Goal: Task Accomplishment & Management: Manage account settings

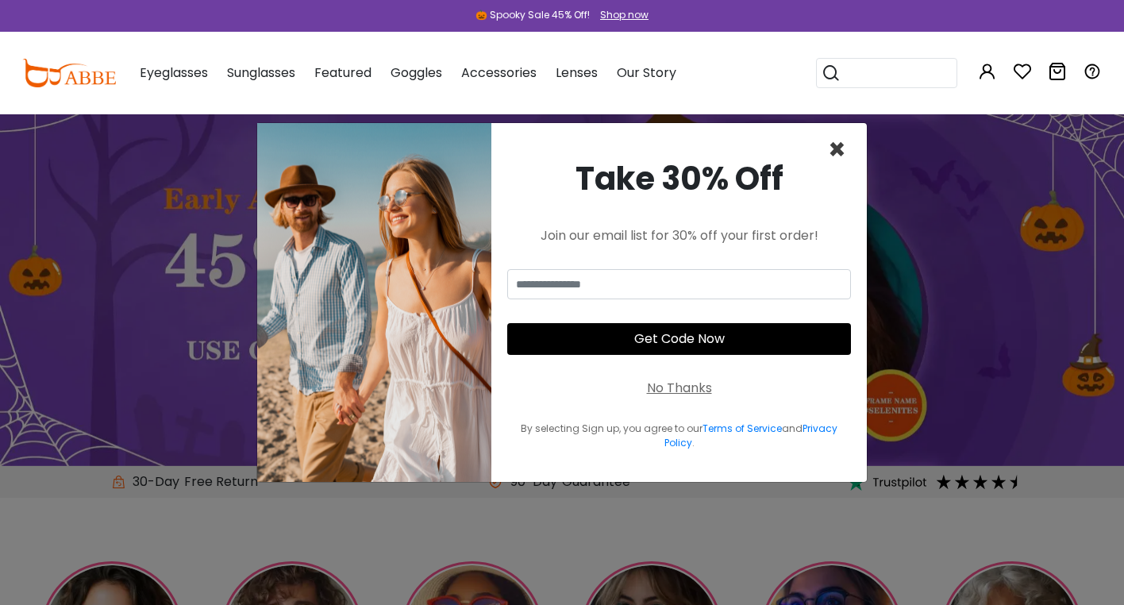
click at [838, 150] on span "×" at bounding box center [837, 149] width 18 height 40
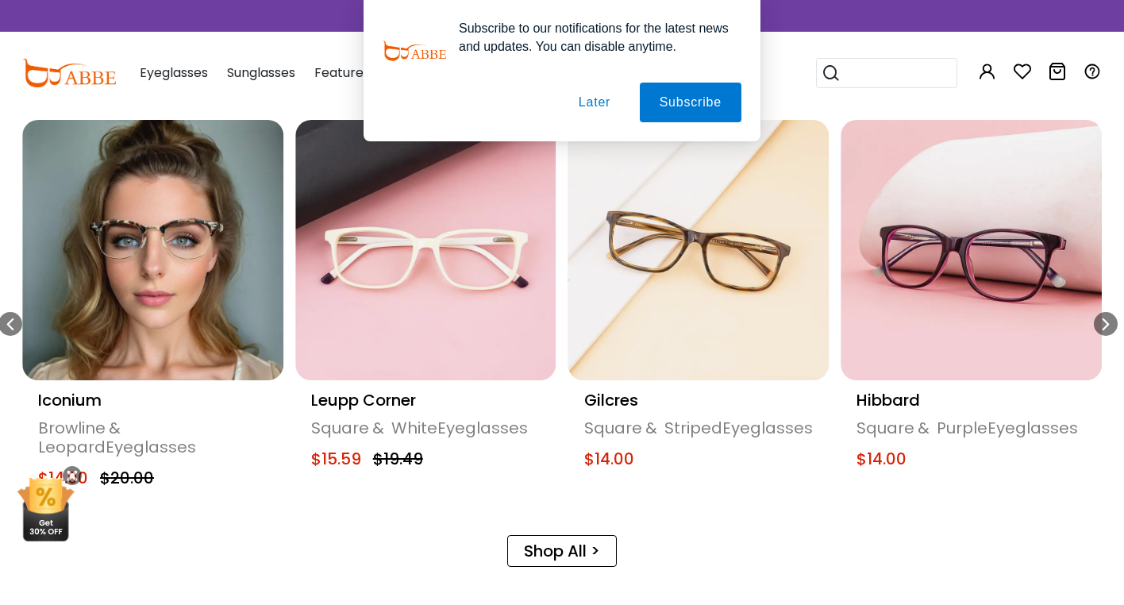
scroll to position [754, 0]
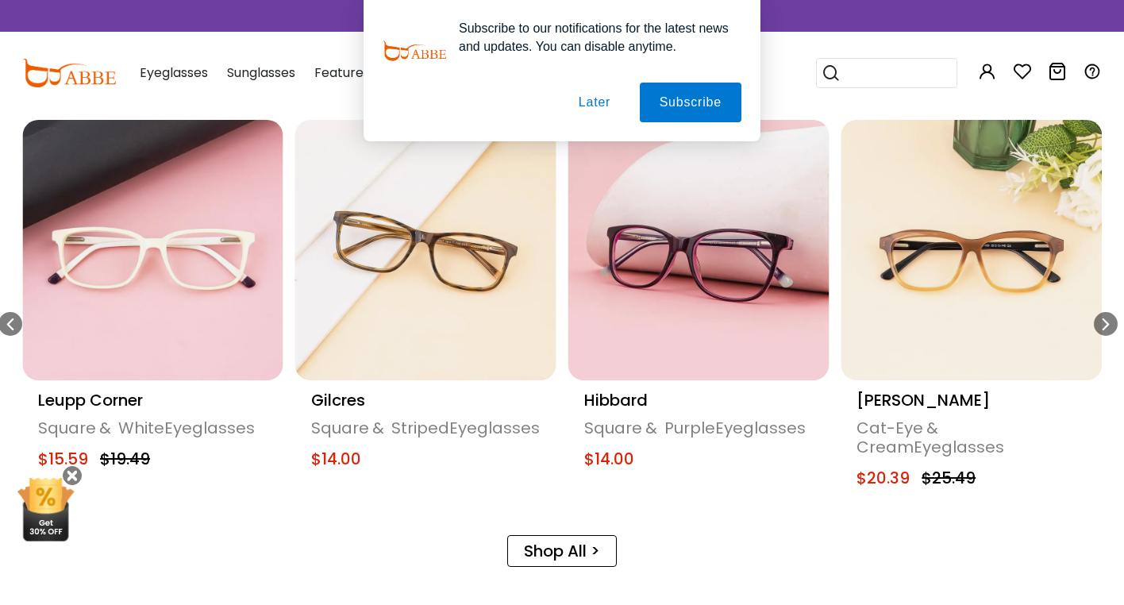
click at [572, 542] on link "Shop All >" at bounding box center [562, 551] width 110 height 32
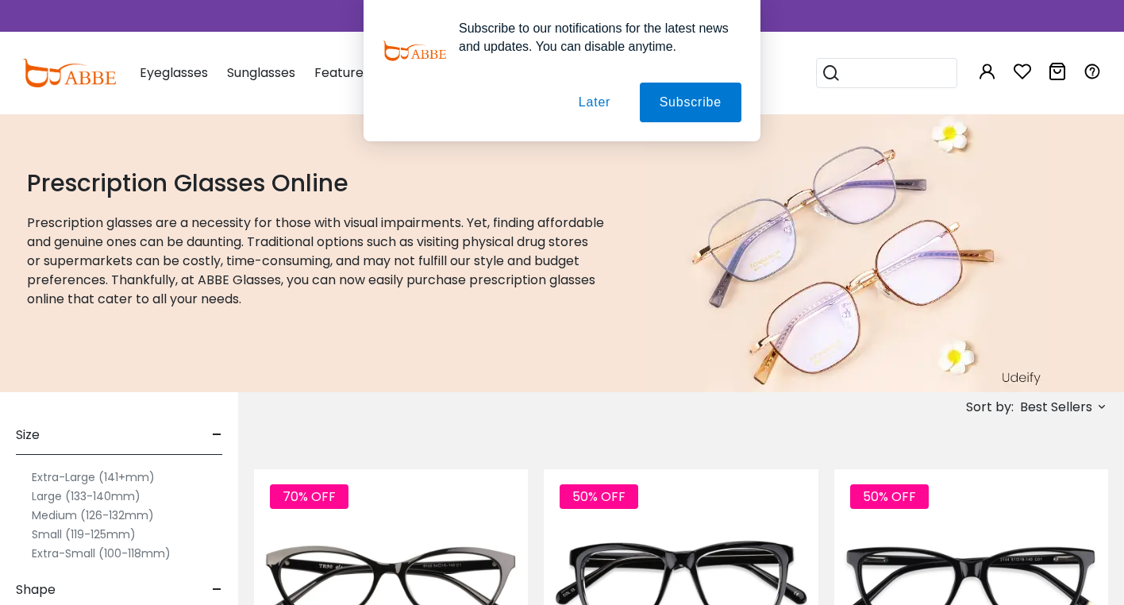
type input "**********"
click at [591, 101] on button "Later" at bounding box center [594, 103] width 71 height 40
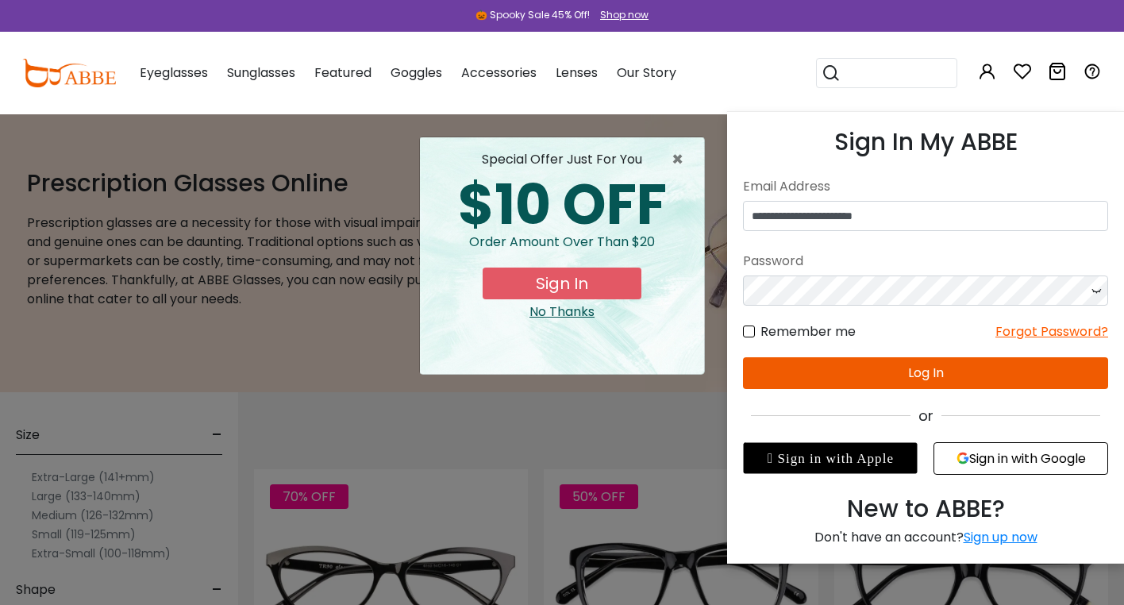
click at [937, 368] on button "Log In" at bounding box center [925, 373] width 365 height 32
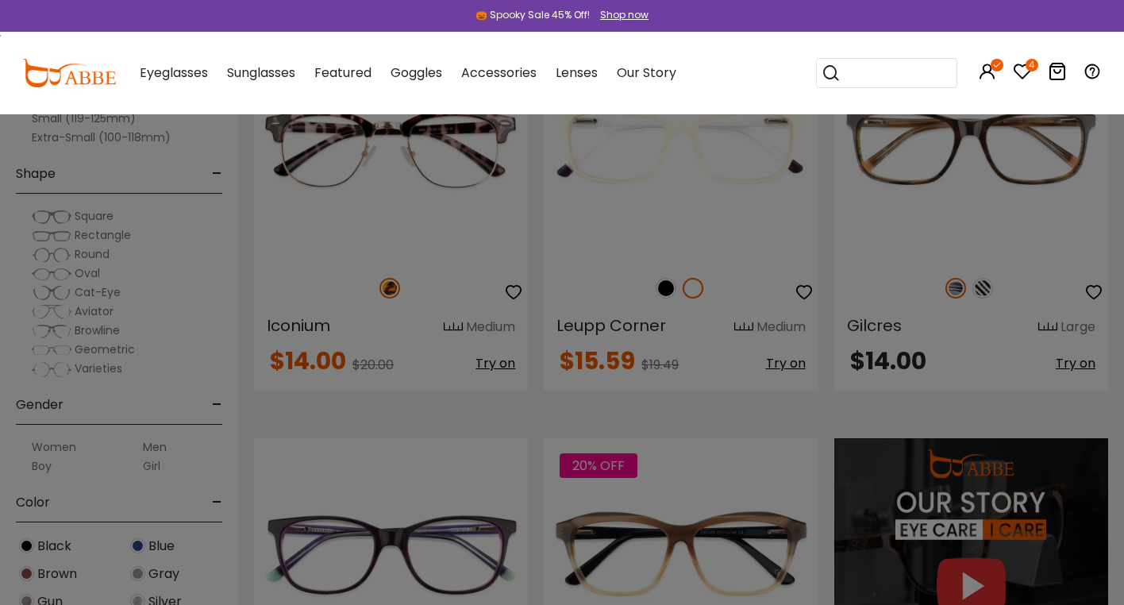
scroll to position [1301, 0]
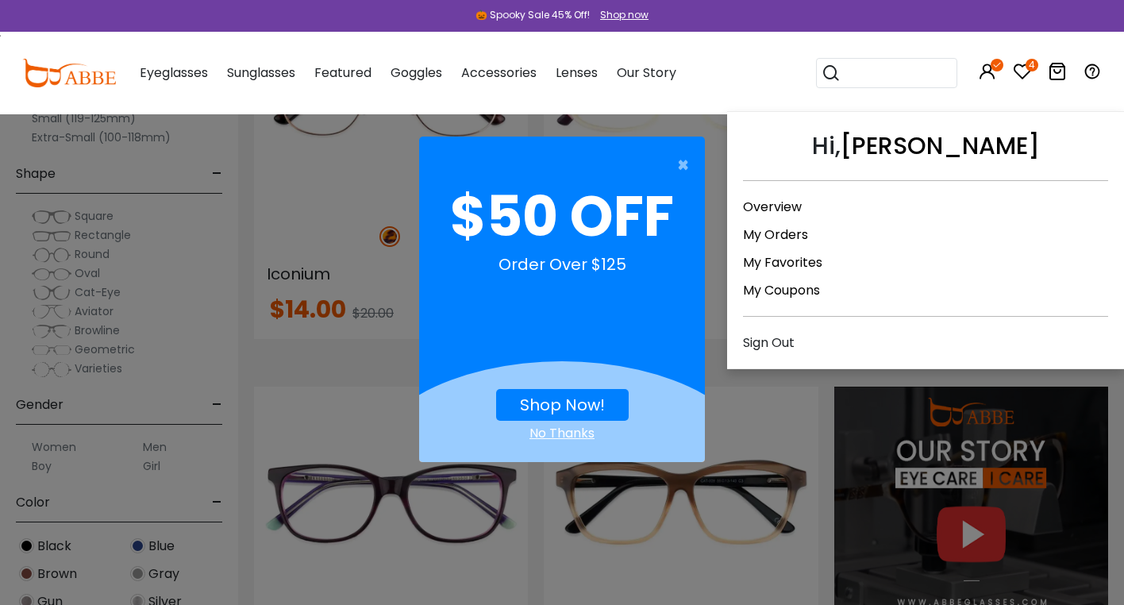
click at [782, 234] on link "My Orders" at bounding box center [775, 234] width 65 height 18
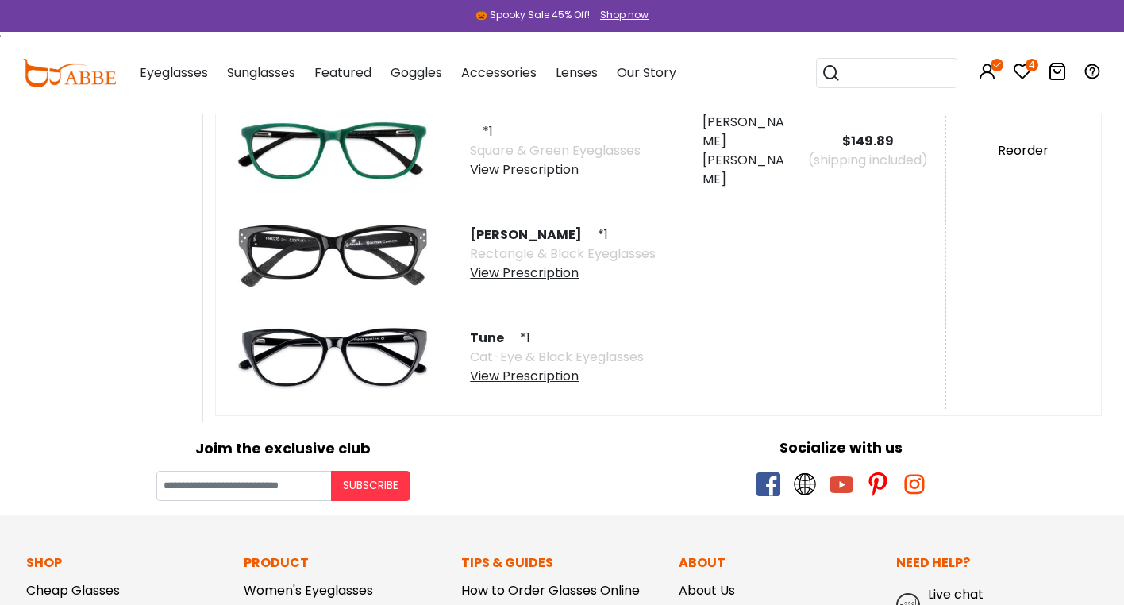
scroll to position [1937, 0]
